Goal: Information Seeking & Learning: Check status

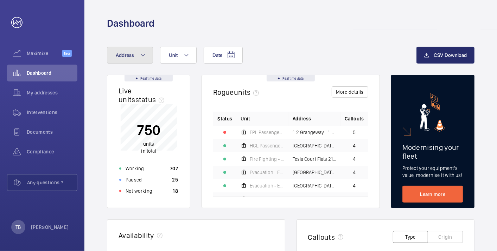
click at [142, 53] on mat-icon at bounding box center [143, 55] width 6 height 8
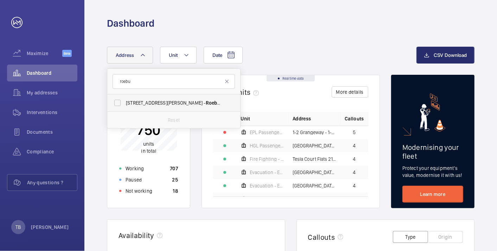
type input "roebu"
click at [157, 103] on span "45-47 Bassett Road - Roebu ck House, LONDON W10 6JX" at bounding box center [174, 102] width 97 height 7
click at [124, 103] on input "45-47 Bassett Road - Roebu ck House, LONDON W10 6JX" at bounding box center [117, 103] width 14 height 14
checkbox input "true"
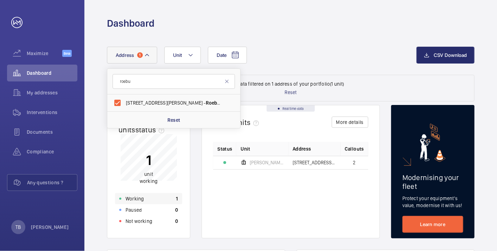
click at [149, 199] on div "Working 1" at bounding box center [148, 198] width 67 height 11
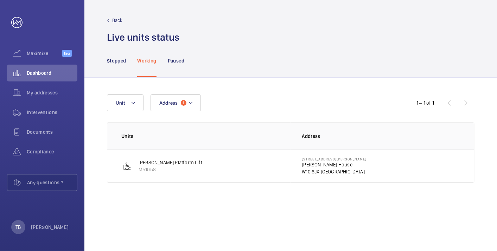
click at [310, 169] on p "W10 6JX LONDON" at bounding box center [334, 171] width 65 height 7
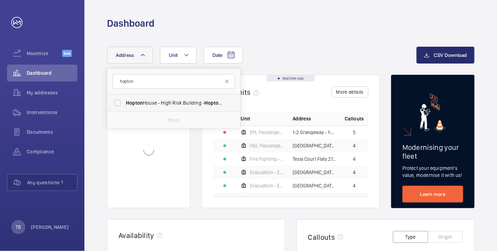
type input "hopton"
click at [155, 104] on span "[GEOGRAPHIC_DATA] - High [STREET_ADDRESS]" at bounding box center [174, 102] width 97 height 7
click at [124, 104] on input "[GEOGRAPHIC_DATA] - High [STREET_ADDRESS]" at bounding box center [117, 103] width 14 height 14
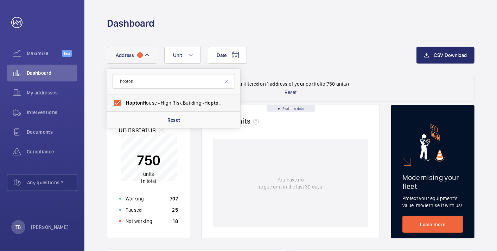
click at [155, 104] on span "[GEOGRAPHIC_DATA] - High [STREET_ADDRESS]" at bounding box center [174, 102] width 97 height 7
click at [124, 104] on input "[GEOGRAPHIC_DATA] - High [STREET_ADDRESS]" at bounding box center [117, 103] width 14 height 14
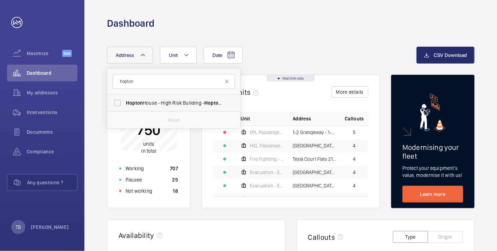
click at [155, 104] on span "[GEOGRAPHIC_DATA] - High [STREET_ADDRESS]" at bounding box center [174, 102] width 97 height 7
click at [124, 104] on input "[GEOGRAPHIC_DATA] - High [STREET_ADDRESS]" at bounding box center [117, 103] width 14 height 14
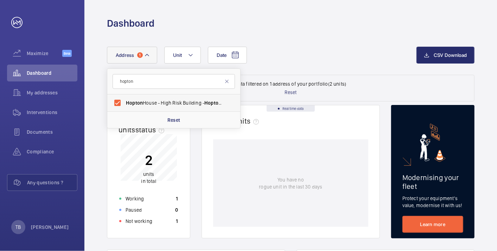
click at [155, 104] on span "[GEOGRAPHIC_DATA] - High [STREET_ADDRESS]" at bounding box center [174, 102] width 97 height 7
click at [124, 104] on input "[GEOGRAPHIC_DATA] - High [STREET_ADDRESS]" at bounding box center [117, 103] width 14 height 14
checkbox input "false"
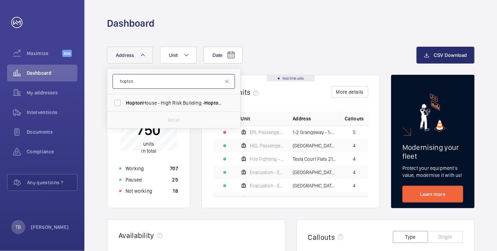
click at [162, 83] on input "hopton" at bounding box center [173, 81] width 122 height 15
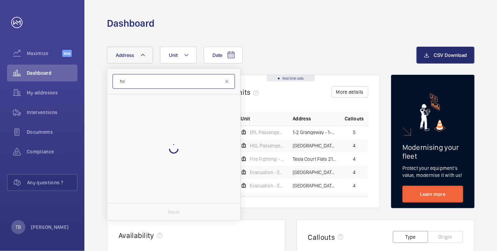
type input "h"
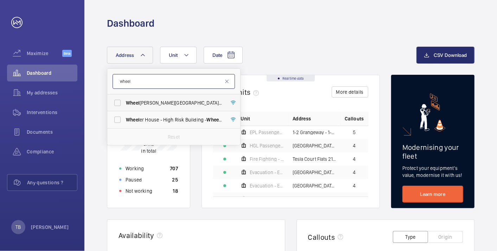
type input "wheel"
click at [166, 99] on span "Wheel [PERSON_NAME] House - [GEOGRAPHIC_DATA][PERSON_NAME][STREET_ADDRESS]" at bounding box center [174, 102] width 97 height 7
click at [124, 99] on input "Wheel [PERSON_NAME] House - [GEOGRAPHIC_DATA][PERSON_NAME][STREET_ADDRESS]" at bounding box center [117, 103] width 14 height 14
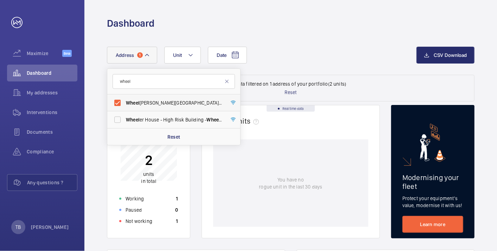
click at [129, 105] on span "Wheel" at bounding box center [133, 103] width 14 height 6
click at [124, 105] on input "Wheel [PERSON_NAME] House - [GEOGRAPHIC_DATA][PERSON_NAME][STREET_ADDRESS]" at bounding box center [117, 103] width 14 height 14
checkbox input "false"
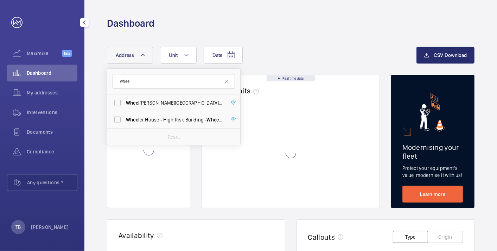
click at [33, 73] on span "Dashboard" at bounding box center [52, 73] width 51 height 7
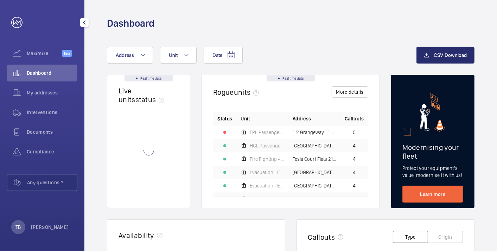
click at [34, 75] on span "Dashboard" at bounding box center [52, 73] width 51 height 7
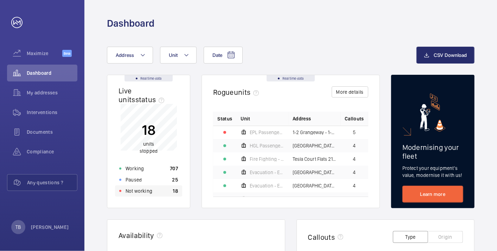
click at [162, 189] on div "Not working 18" at bounding box center [148, 191] width 67 height 11
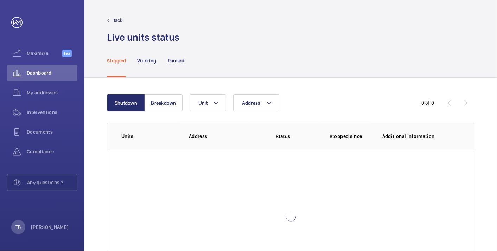
scroll to position [48, 0]
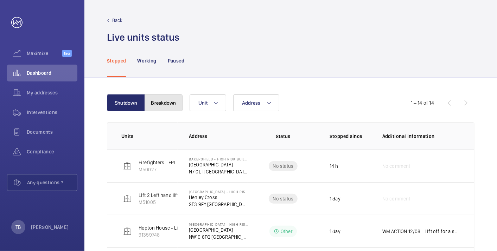
click at [159, 99] on button "Breakdown" at bounding box center [163, 103] width 38 height 17
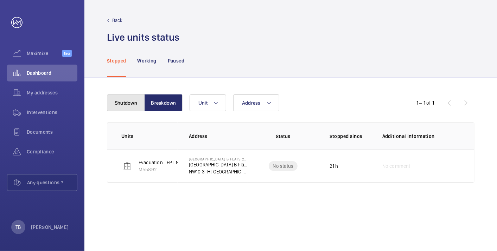
click at [124, 103] on button "Shutdown" at bounding box center [126, 103] width 38 height 17
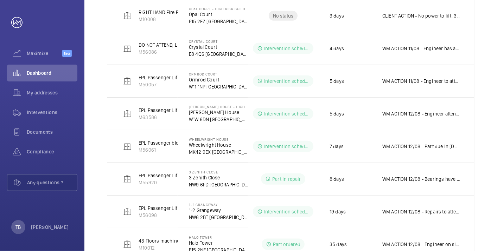
scroll to position [370, 0]
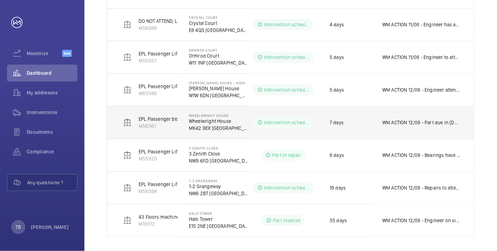
click at [406, 125] on td "WM ACTION 12/08 - Part due in [DATE], to be fitted on the 13th. WM ACTION 11/08…" at bounding box center [422, 122] width 103 height 33
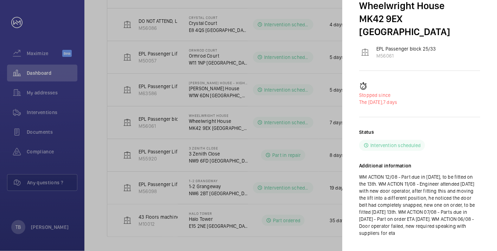
scroll to position [28, 0]
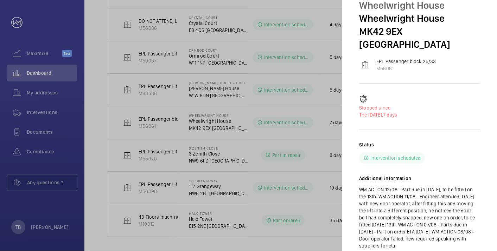
click at [284, 240] on div at bounding box center [248, 125] width 497 height 251
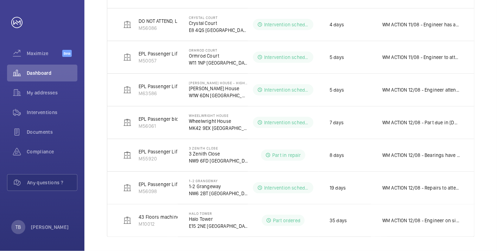
scroll to position [0, 0]
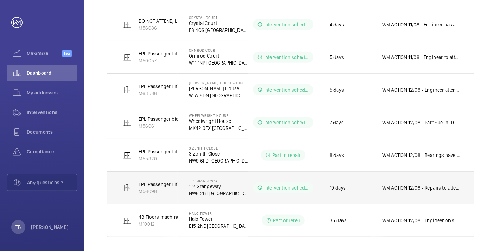
click at [418, 193] on td "WM ACTION 12/08 - Repairs to attend on the 12th to fit new coil. WM ACTION 08/0…" at bounding box center [422, 188] width 103 height 33
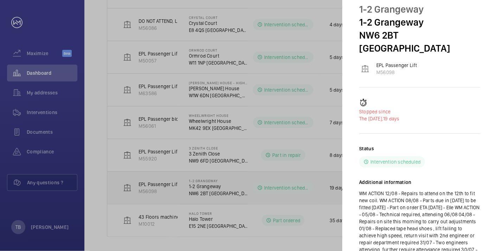
scroll to position [25, 0]
click at [321, 222] on div at bounding box center [248, 125] width 497 height 251
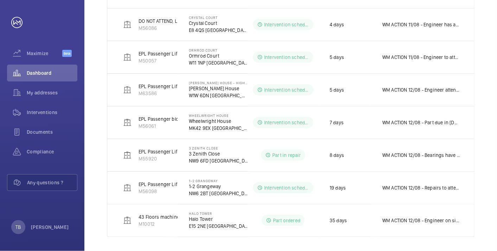
scroll to position [0, 0]
click at [43, 72] on span "Dashboard" at bounding box center [52, 73] width 51 height 7
